Goal: Task Accomplishment & Management: Manage account settings

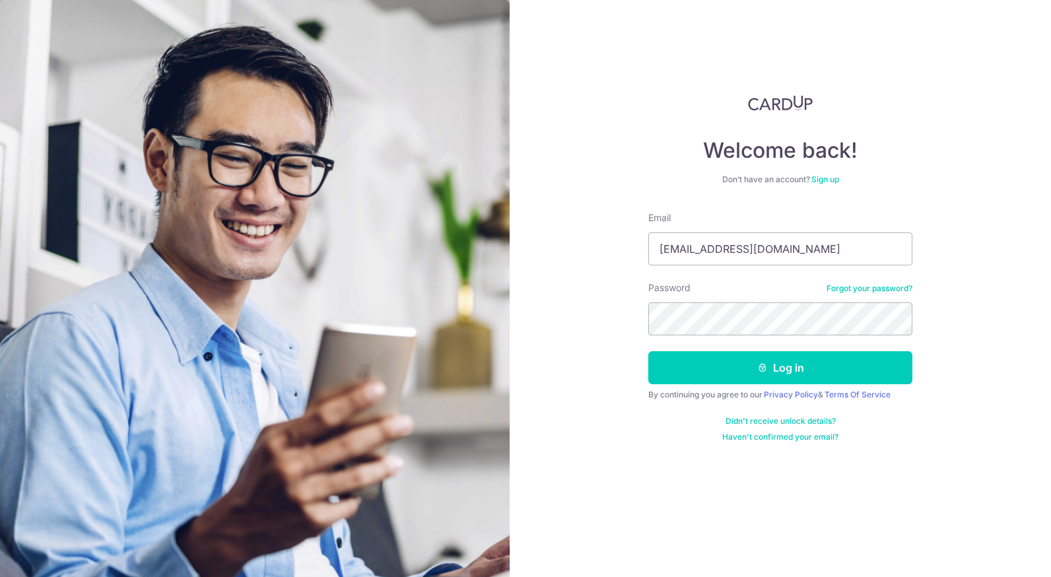
click at [687, 456] on div "Welcome back! Don’t have an account? Sign up Email [EMAIL_ADDRESS][DOMAIN_NAME]…" at bounding box center [780, 288] width 541 height 577
click at [778, 248] on input "[EMAIL_ADDRESS][DOMAIN_NAME]" at bounding box center [780, 248] width 264 height 33
type input "[EMAIL_ADDRESS][DOMAIN_NAME]"
click at [719, 366] on button "Log in" at bounding box center [780, 367] width 264 height 33
